Goal: Transaction & Acquisition: Book appointment/travel/reservation

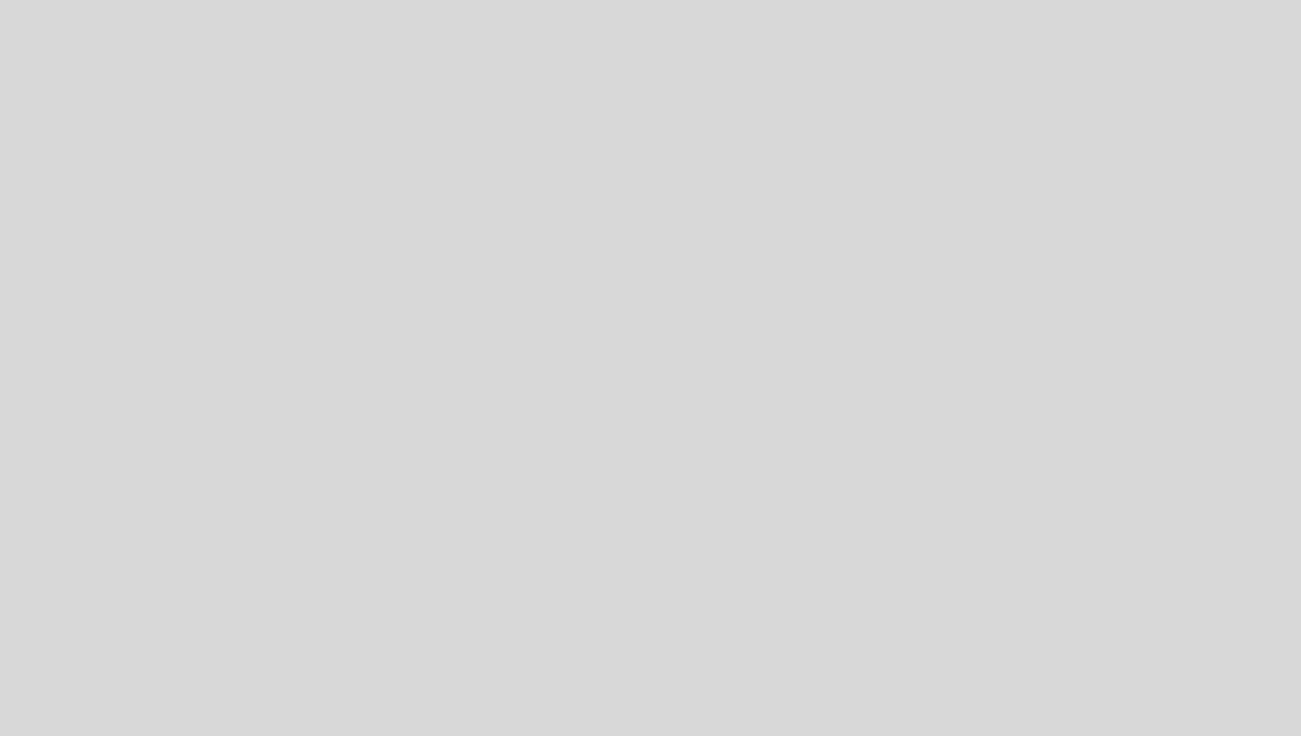
select select "es"
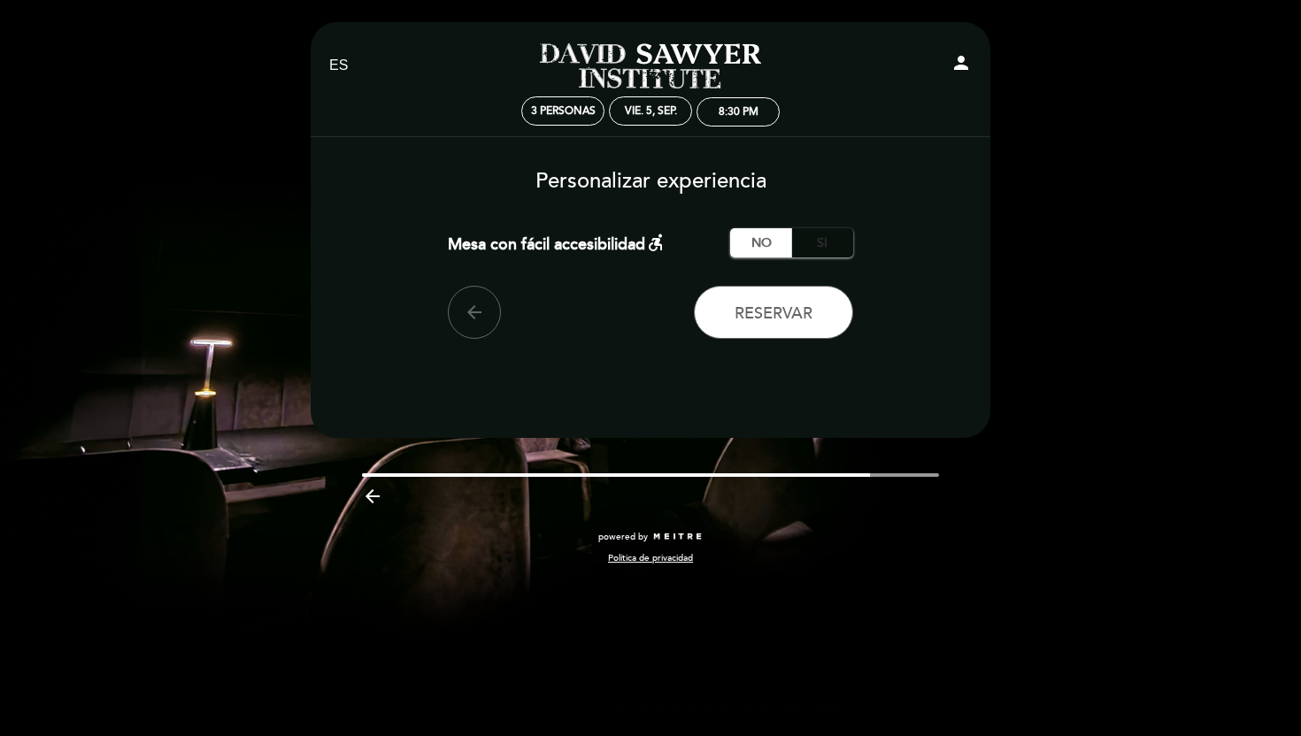
click at [829, 243] on label "Si" at bounding box center [822, 242] width 62 height 29
click at [757, 243] on label "No" at bounding box center [761, 242] width 62 height 29
click at [761, 321] on span "Reservar" at bounding box center [774, 313] width 78 height 19
